Goal: Task Accomplishment & Management: Use online tool/utility

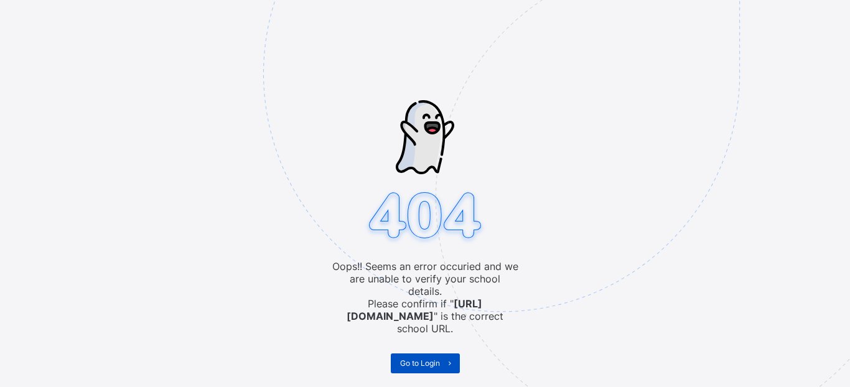
click at [428, 358] on span "Go to Login" at bounding box center [420, 362] width 40 height 9
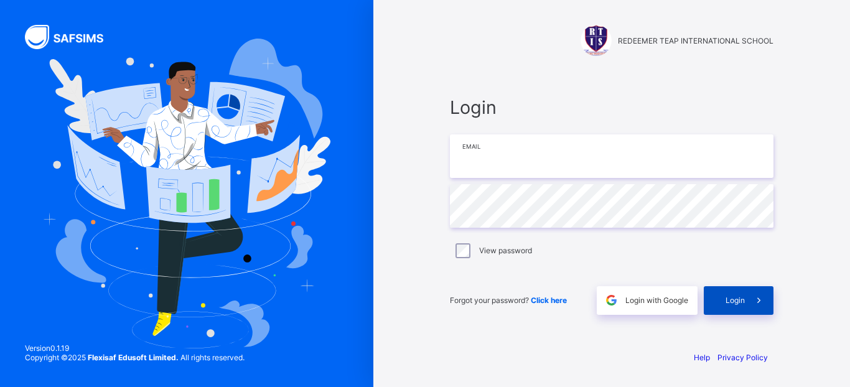
type input "**********"
click at [732, 301] on span "Login" at bounding box center [735, 300] width 19 height 9
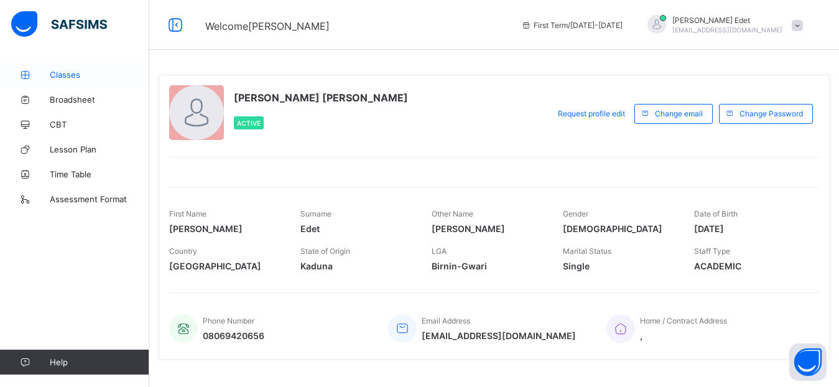
click at [77, 77] on span "Classes" at bounding box center [100, 75] width 100 height 10
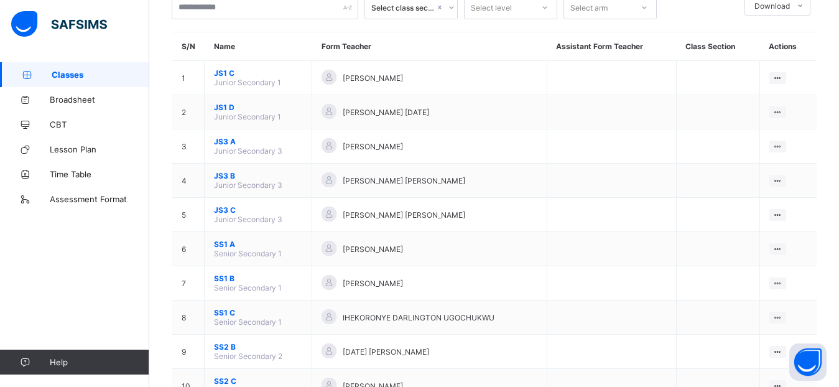
scroll to position [201, 0]
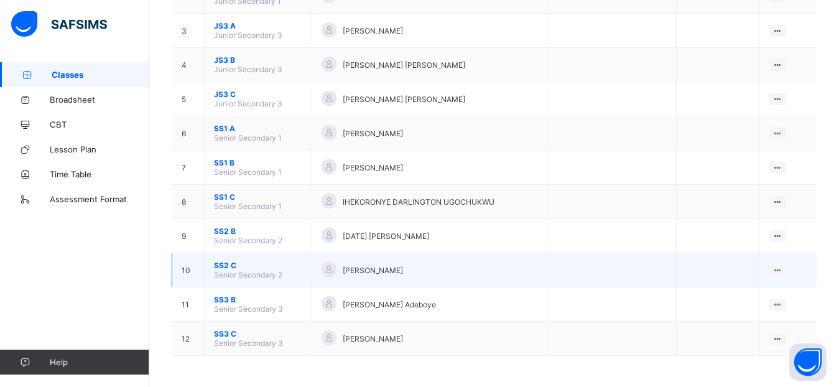
click at [228, 263] on span "SS2 C" at bounding box center [258, 265] width 88 height 9
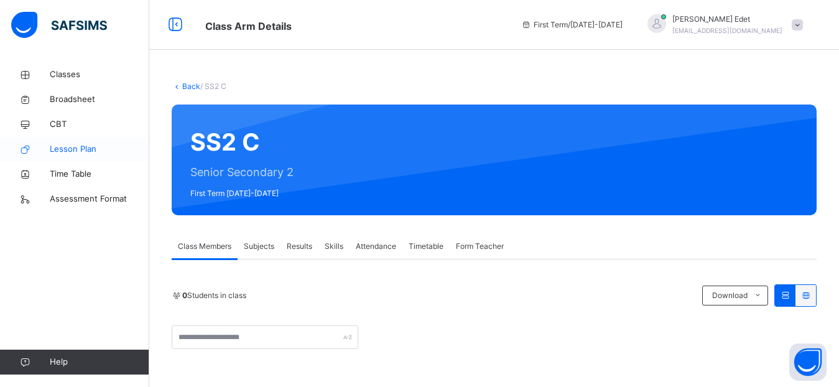
click at [83, 149] on span "Lesson Plan" at bounding box center [100, 149] width 100 height 12
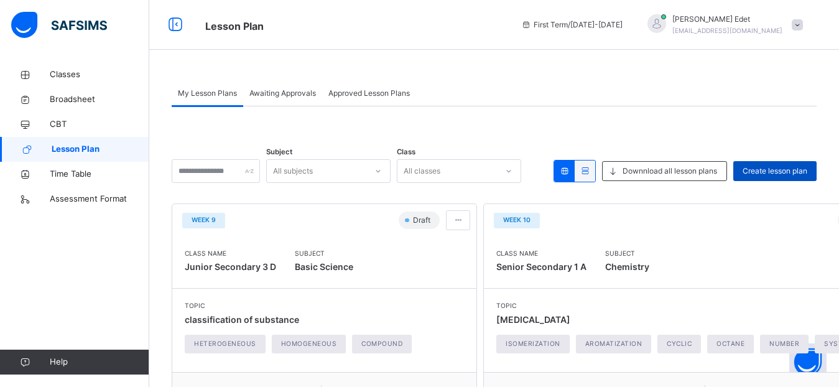
click at [761, 174] on span "Create lesson plan" at bounding box center [775, 171] width 65 height 11
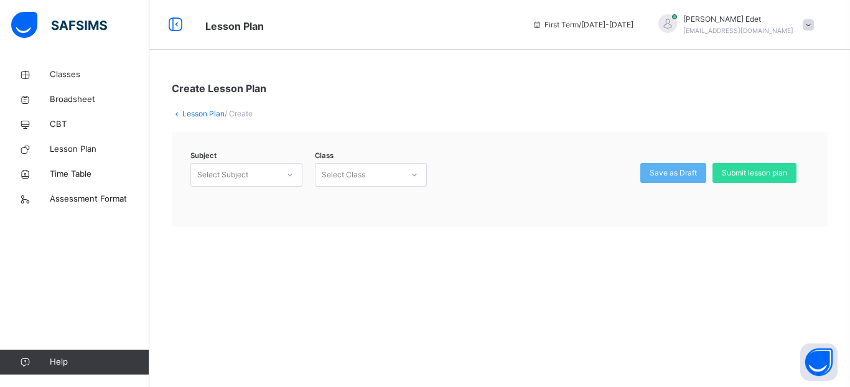
click at [285, 175] on div at bounding box center [289, 175] width 21 height 20
click at [272, 202] on div "Chemistry (008)" at bounding box center [246, 202] width 111 height 21
click at [353, 168] on div "Select Class" at bounding box center [344, 175] width 44 height 24
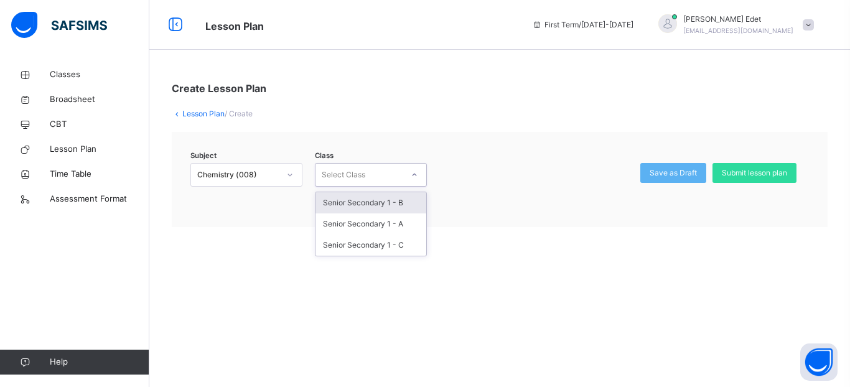
click at [808, 22] on span at bounding box center [808, 24] width 11 height 11
